Goal: Find specific fact: Find specific page/section

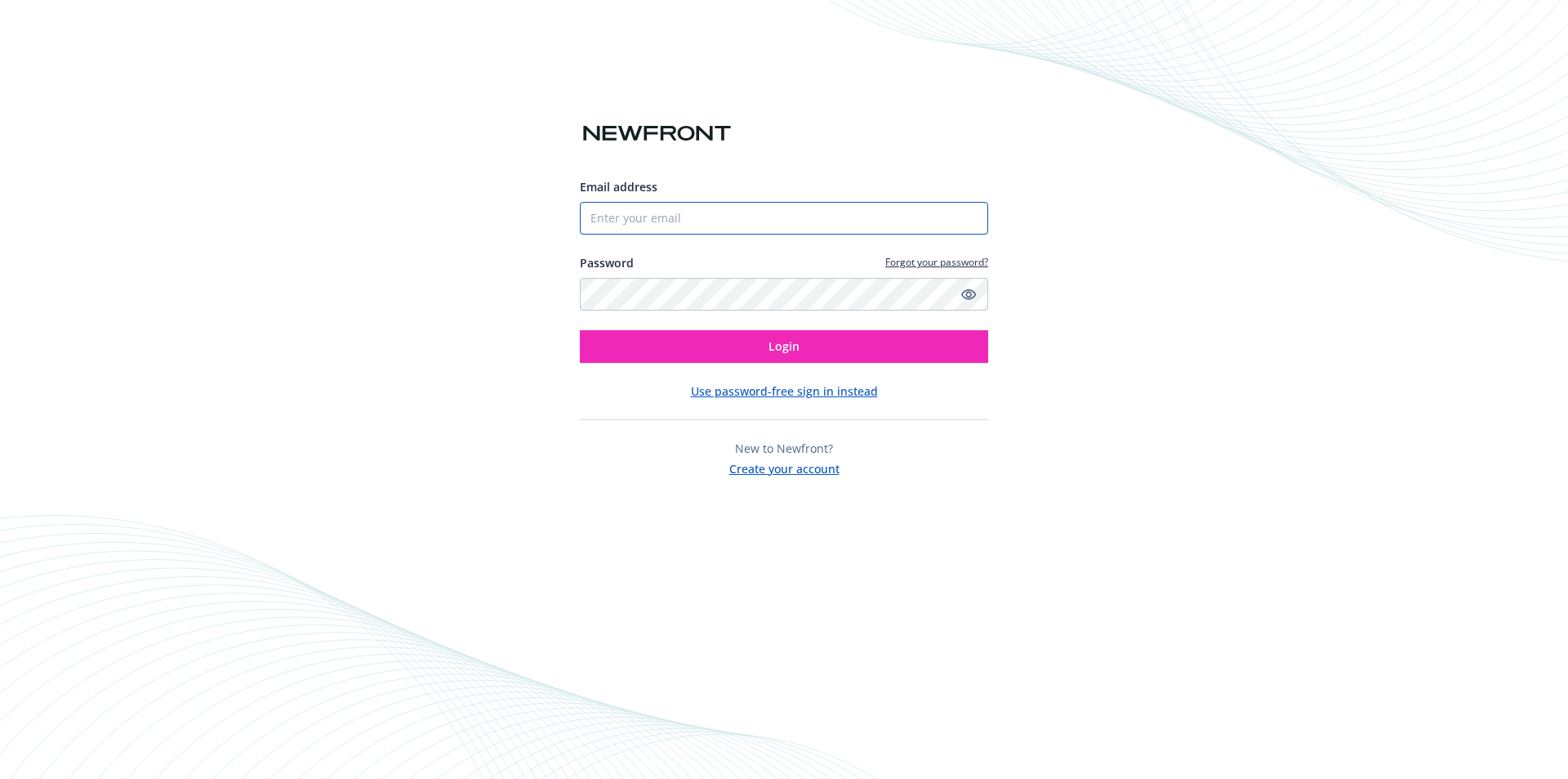
click at [647, 218] on input "Email address" at bounding box center [784, 218] width 409 height 33
type input "[EMAIL_ADDRESS][DOMAIN_NAME]"
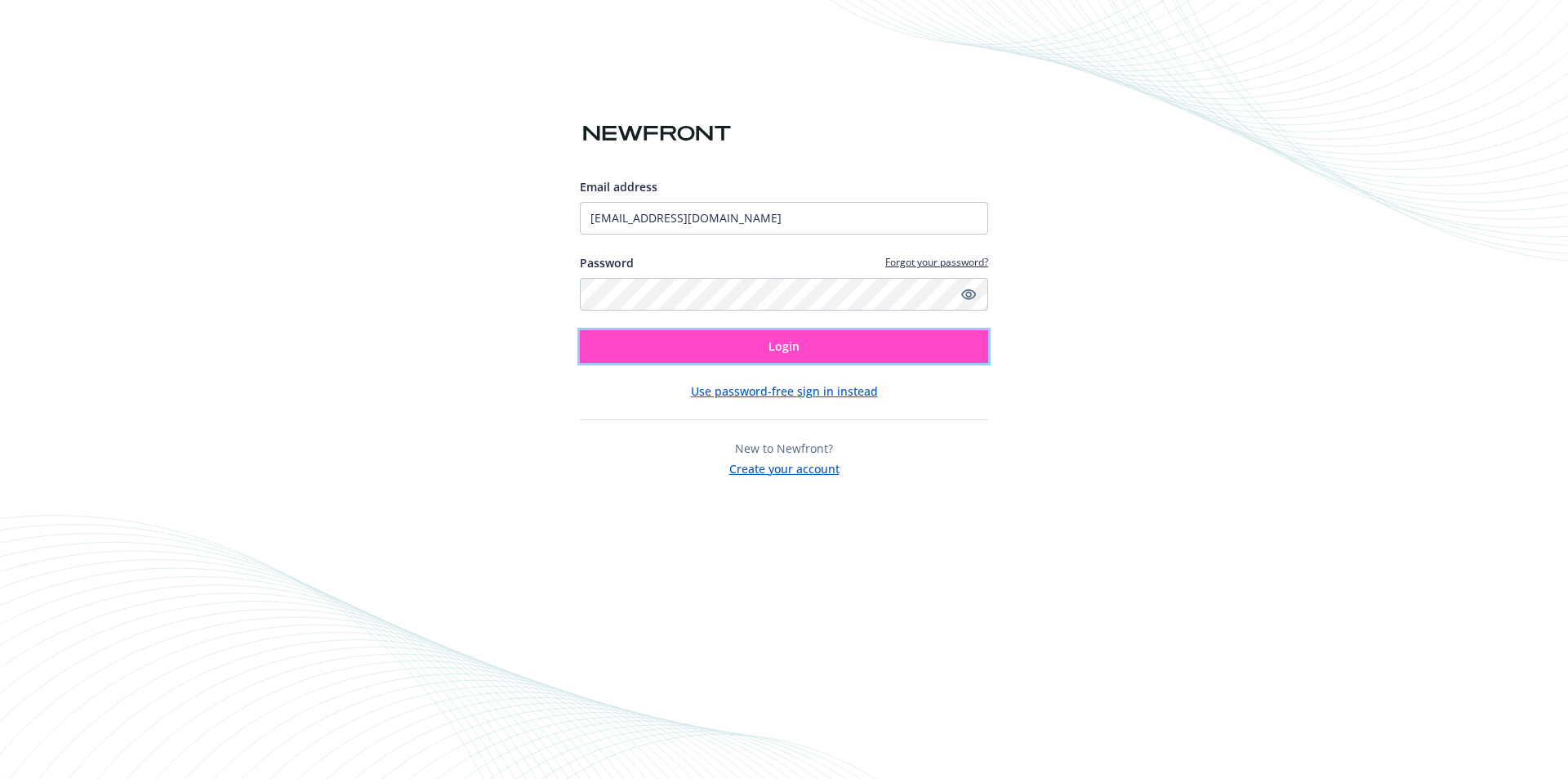
click at [764, 351] on button "Login" at bounding box center [784, 346] width 409 height 33
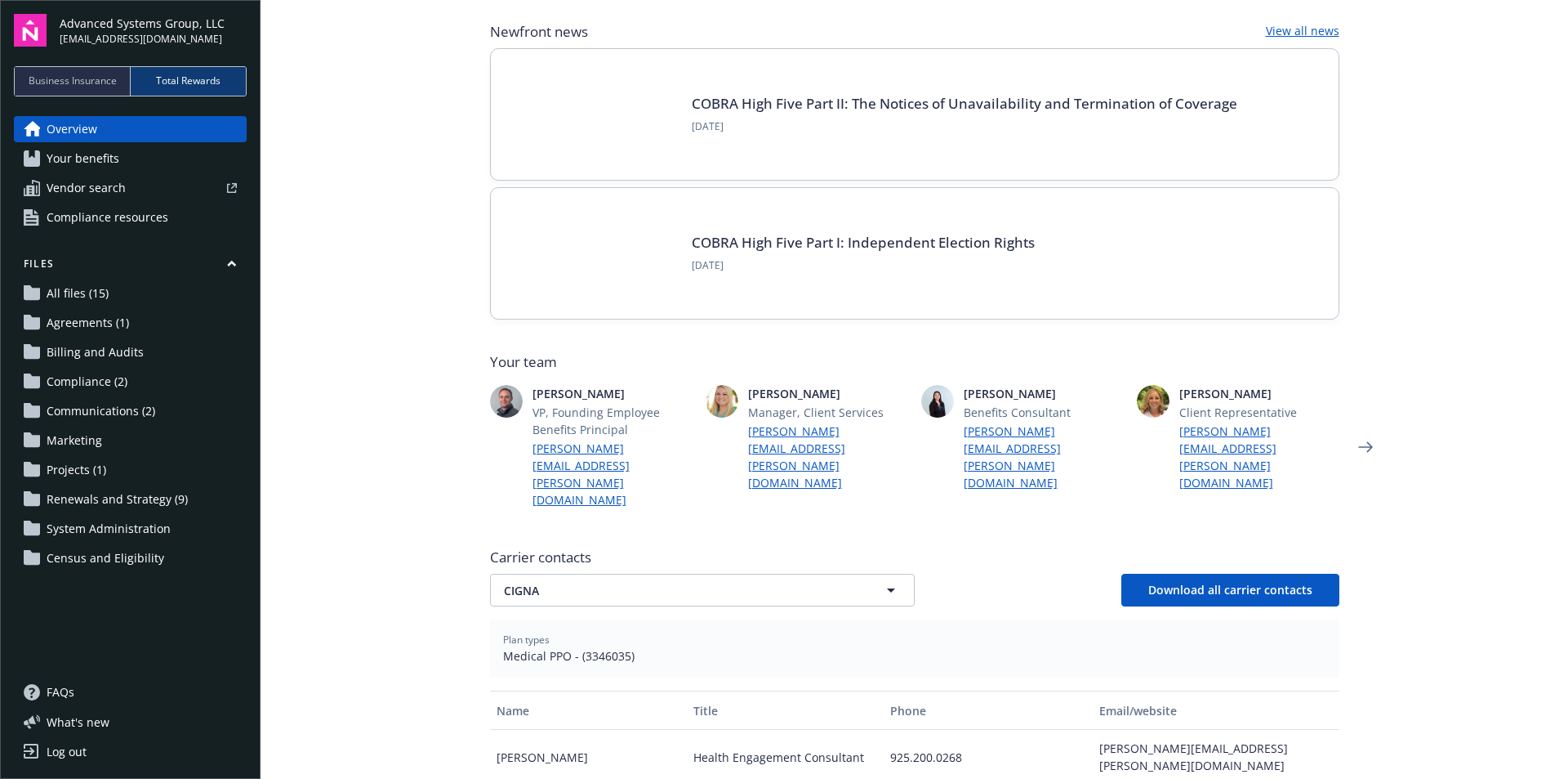
scroll to position [163, 0]
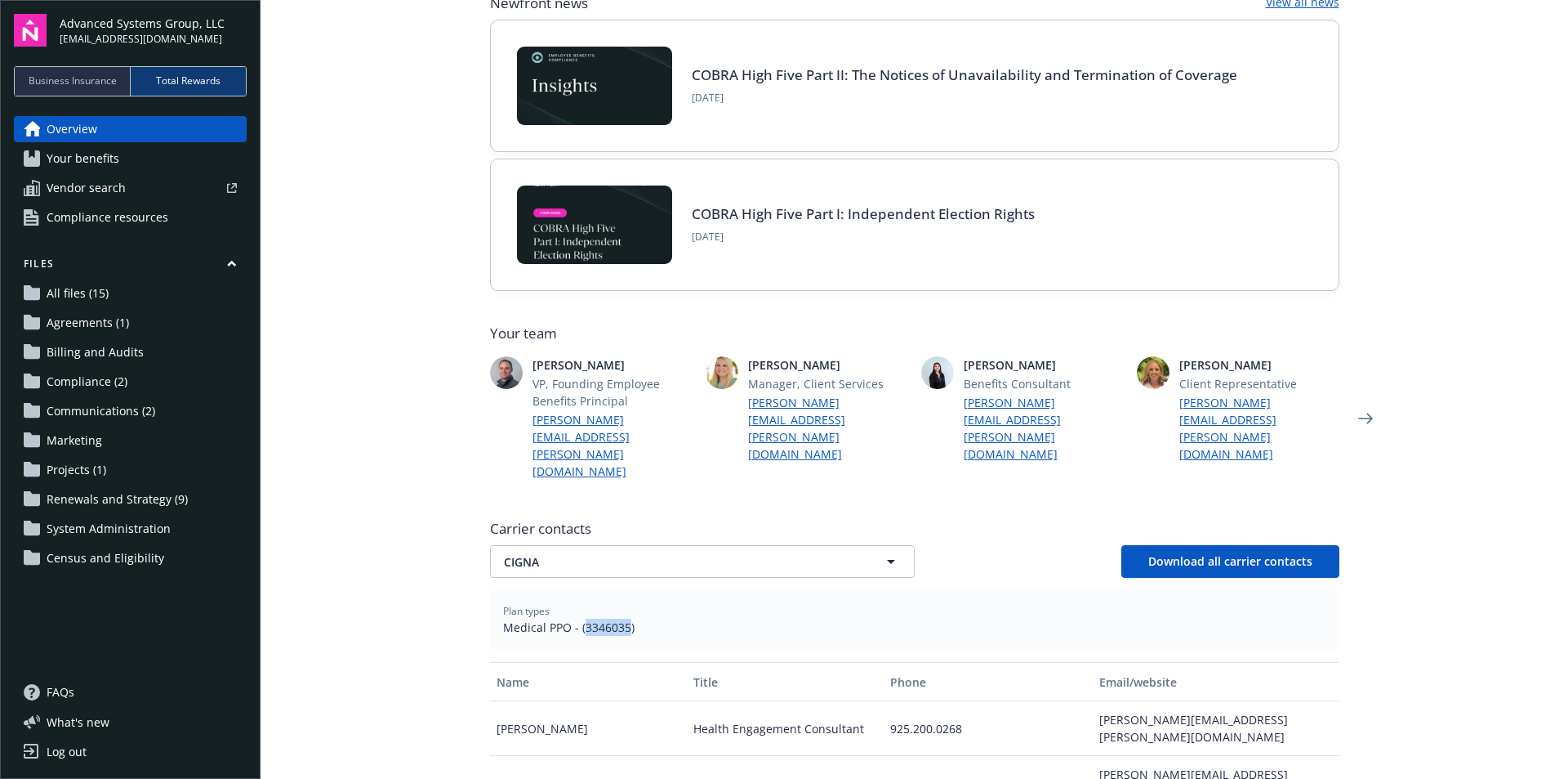
drag, startPoint x: 575, startPoint y: 593, endPoint x: 622, endPoint y: 592, distance: 47.0
click at [622, 619] on span "Medical PPO - (3346035)" at bounding box center [914, 627] width 824 height 17
copy span "3346035"
